Goal: Task Accomplishment & Management: Use online tool/utility

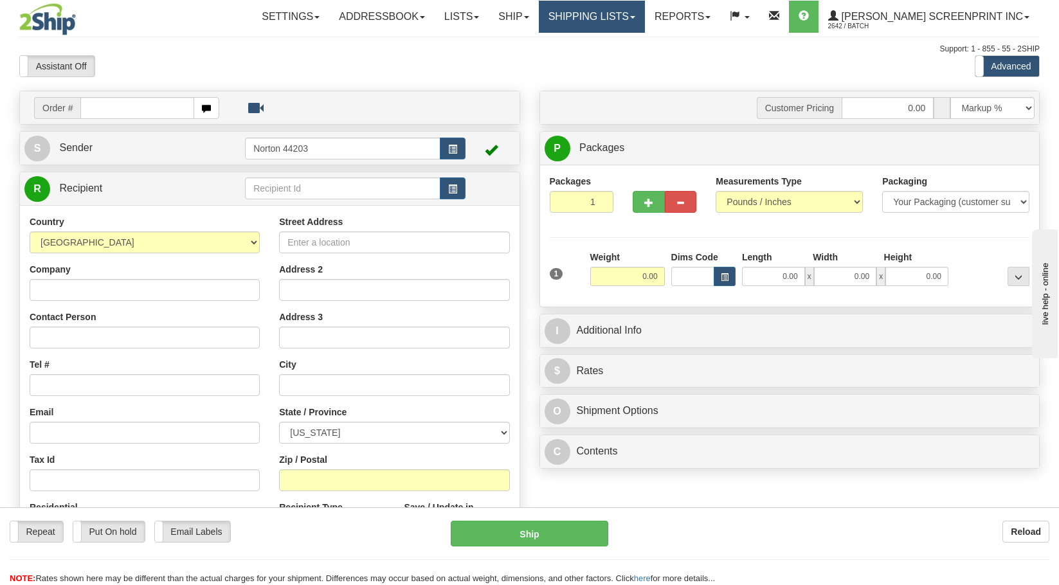
click at [604, 24] on link "Shipping lists" at bounding box center [592, 17] width 106 height 32
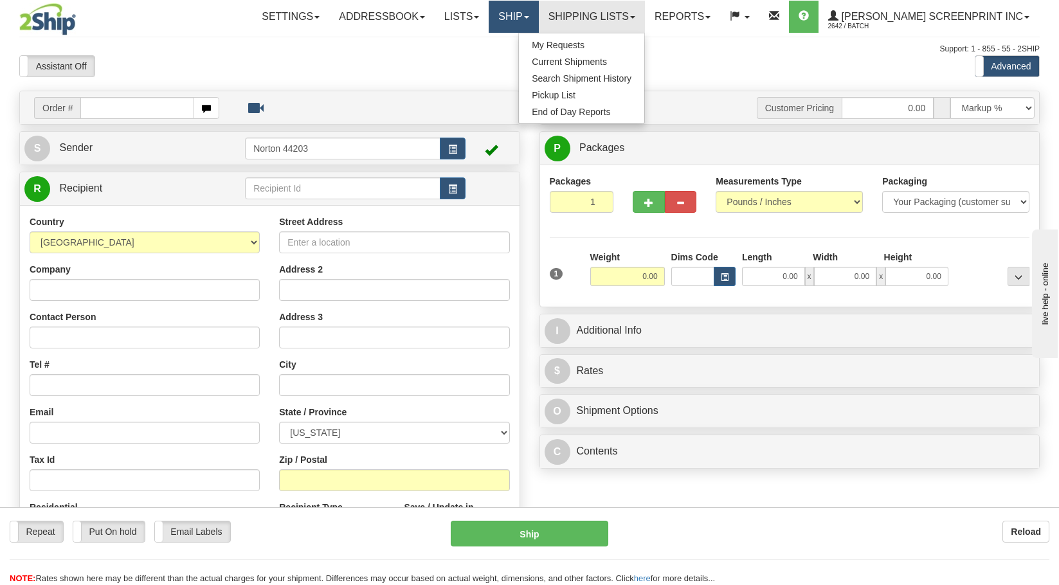
click at [538, 14] on link "Ship" at bounding box center [513, 17] width 49 height 32
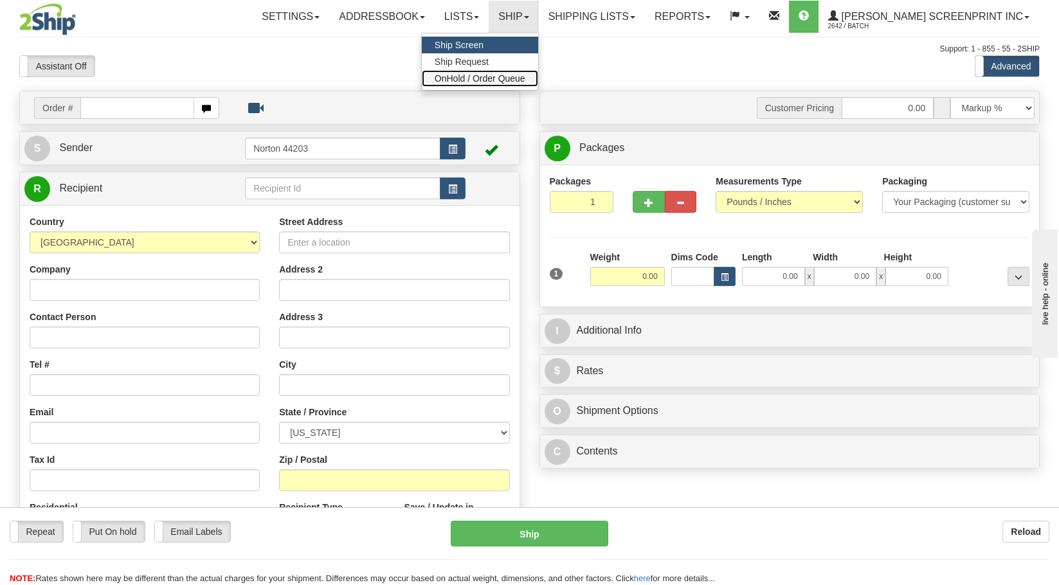
click at [525, 80] on span "OnHold / Order Queue" at bounding box center [480, 78] width 91 height 10
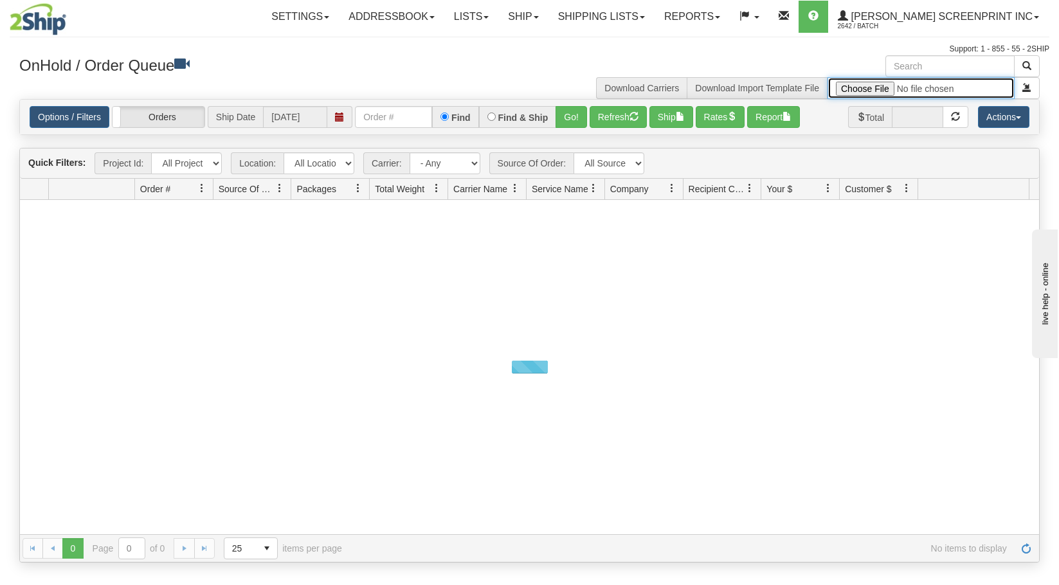
click at [856, 88] on input "file" at bounding box center [920, 88] width 187 height 22
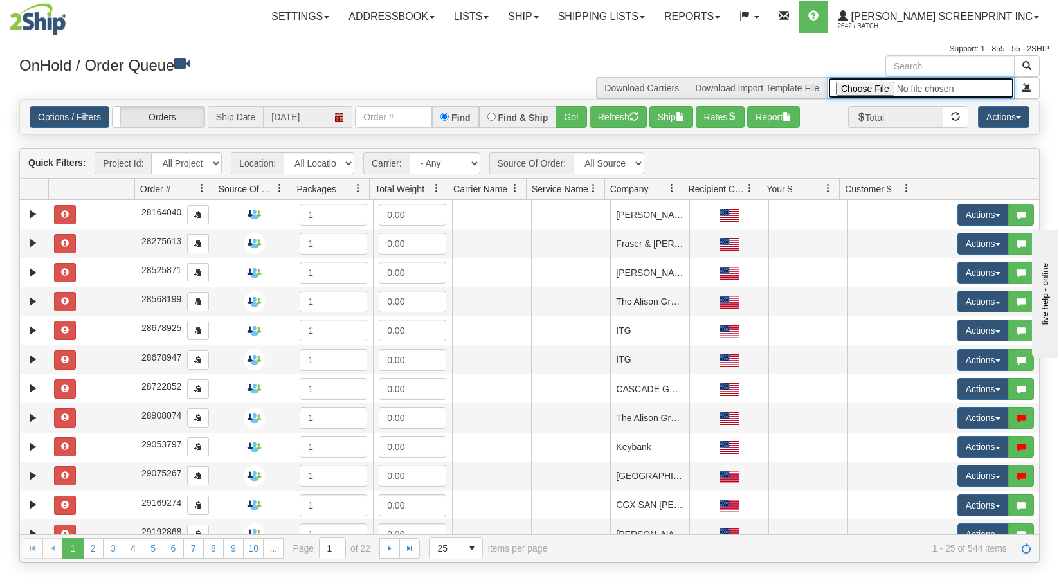
type input "C:\fakepath\2508-031 JACKSONVILLE.xlsx"
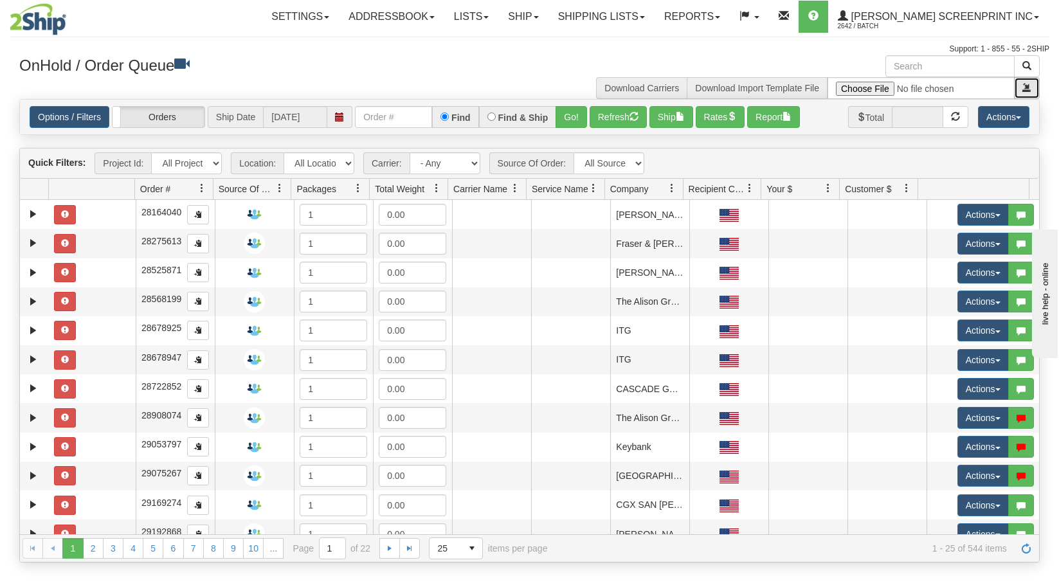
click at [1029, 90] on span "submit" at bounding box center [1026, 87] width 9 height 9
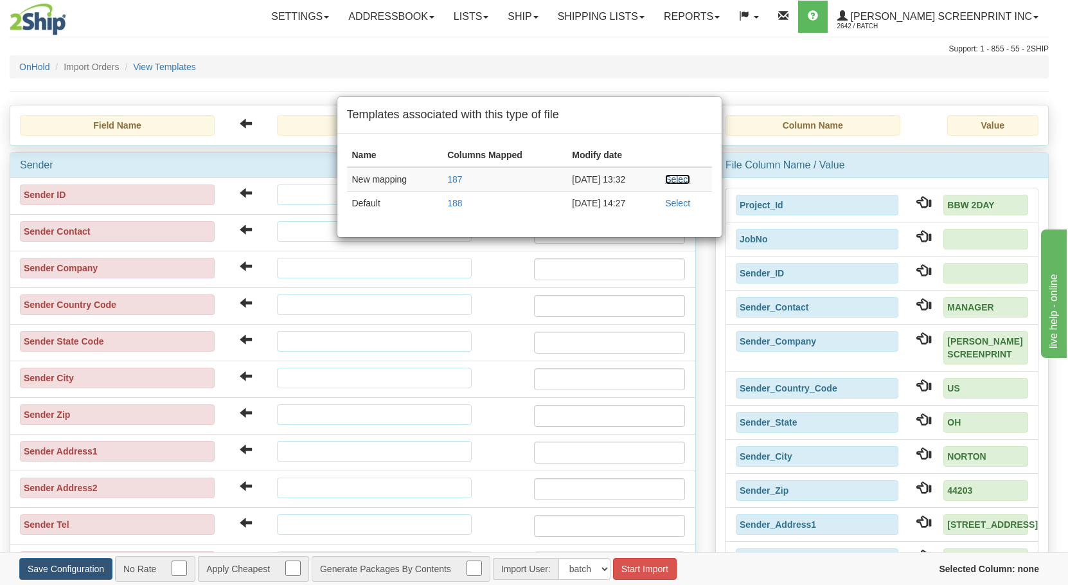
click at [681, 179] on link "Select" at bounding box center [677, 179] width 25 height 10
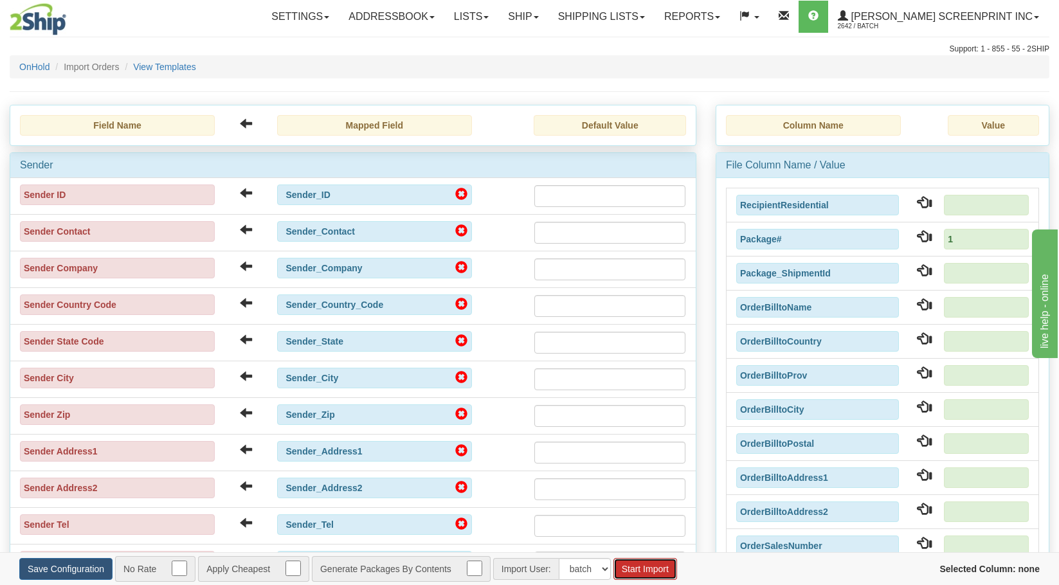
click at [647, 565] on button "Start Import" at bounding box center [645, 569] width 64 height 22
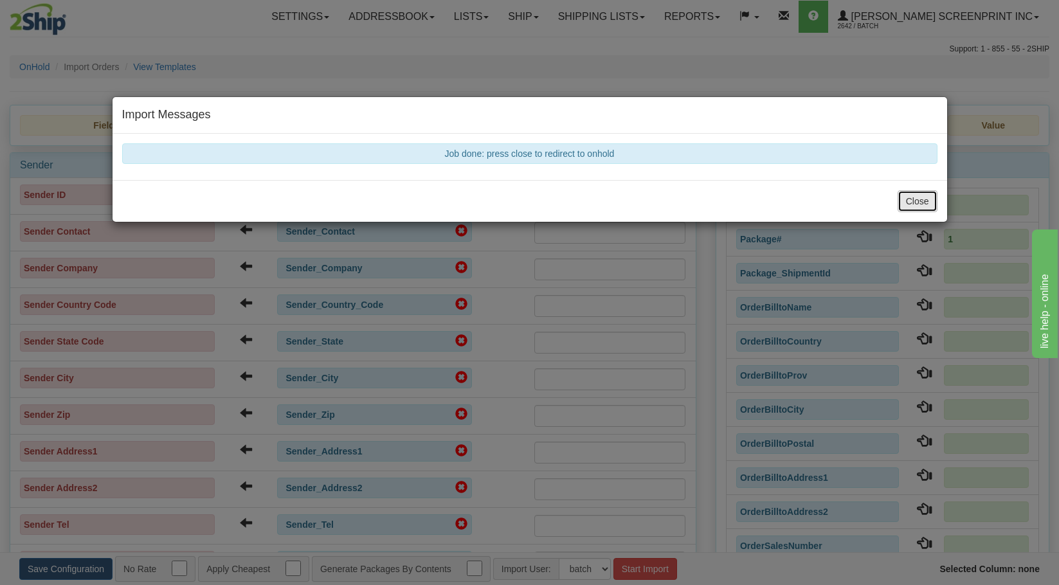
click at [919, 197] on button "Close" at bounding box center [917, 201] width 40 height 22
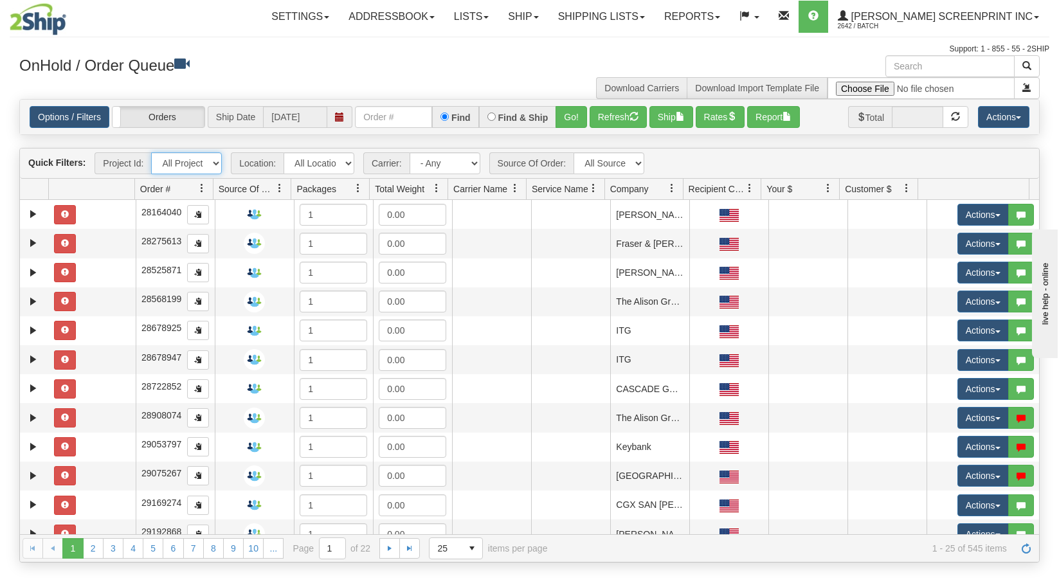
click at [212, 164] on select "All Projects ATD BBW 2DAY Imagine ShipRequests [DATE] ShipRequests [DATE] ShipR…" at bounding box center [186, 163] width 71 height 22
select select "BBW 2DAY"
click at [151, 152] on select "All Projects ATD BBW 2DAY Imagine ShipRequests [DATE] ShipRequests [DATE] ShipR…" at bounding box center [186, 163] width 71 height 22
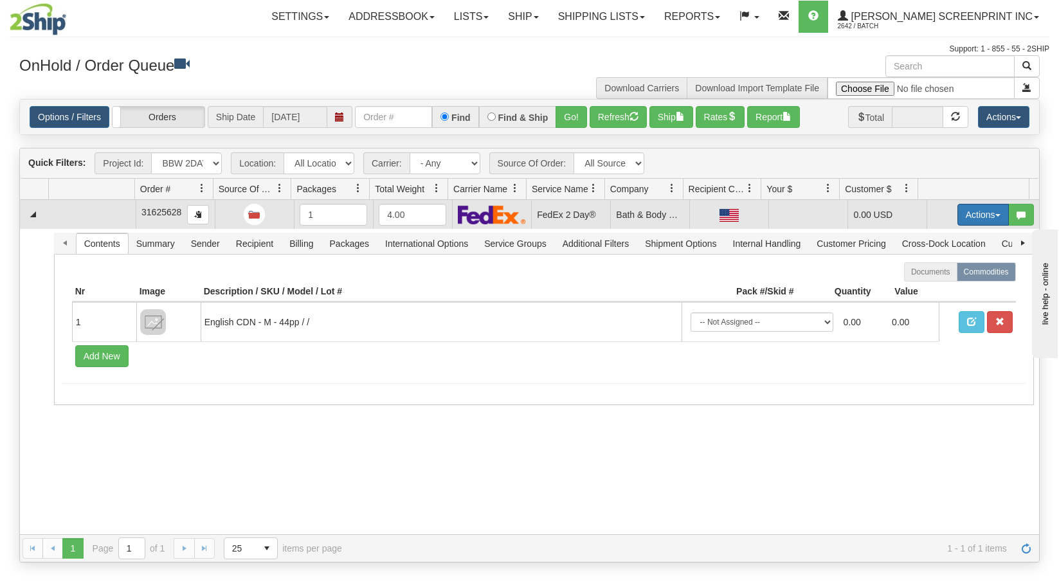
click at [968, 215] on button "Actions" at bounding box center [982, 215] width 51 height 22
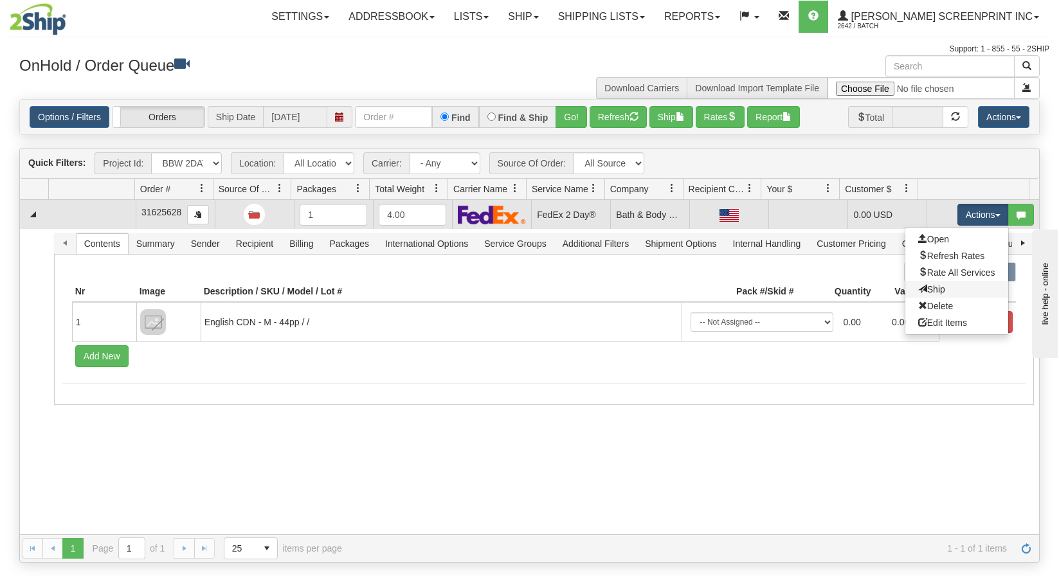
click at [954, 285] on link "Ship" at bounding box center [956, 289] width 103 height 17
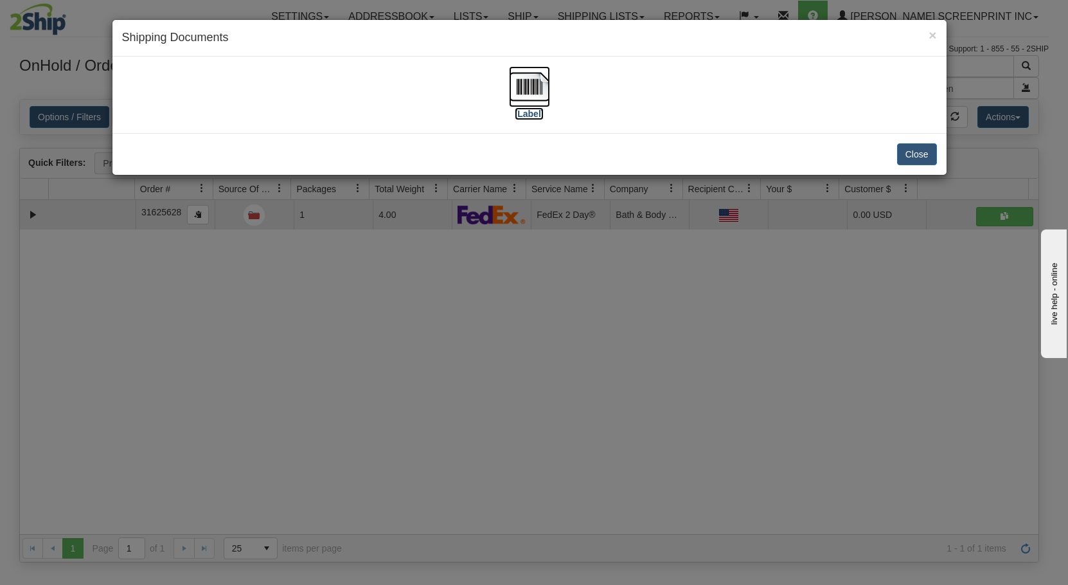
click at [528, 107] on label "[Label]" at bounding box center [530, 113] width 30 height 13
click at [930, 33] on span "×" at bounding box center [933, 35] width 8 height 15
